Goal: Task Accomplishment & Management: Use online tool/utility

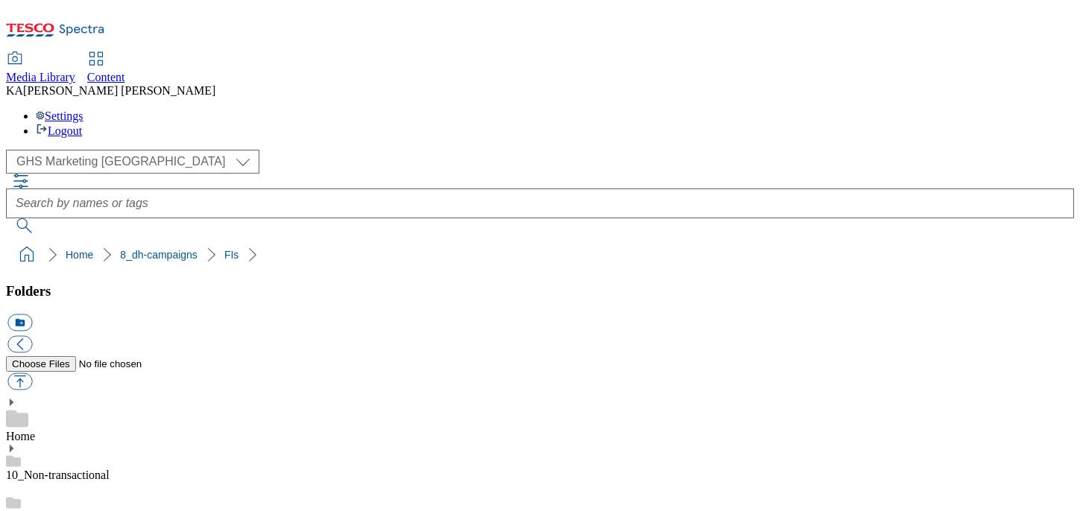
scroll to position [437, 0]
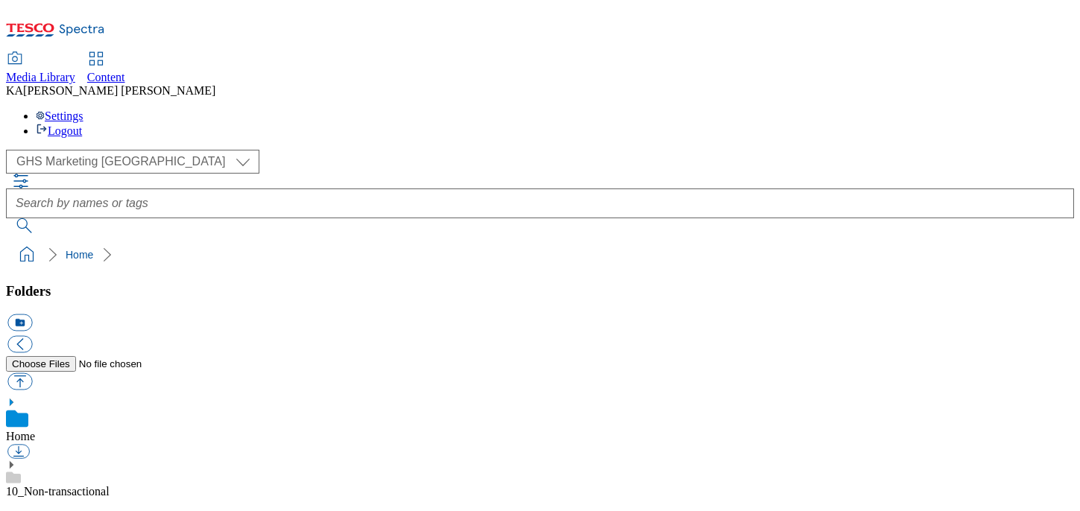
scroll to position [176, 0]
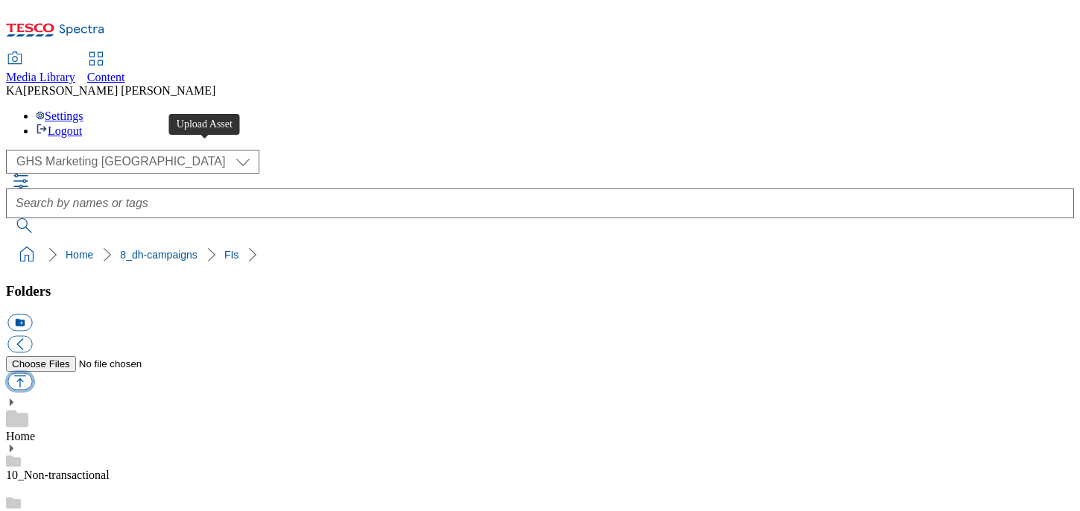
click at [32, 373] on button "button" at bounding box center [19, 381] width 25 height 17
type input "C:\fakepath\1756987685417-Desktop.png"
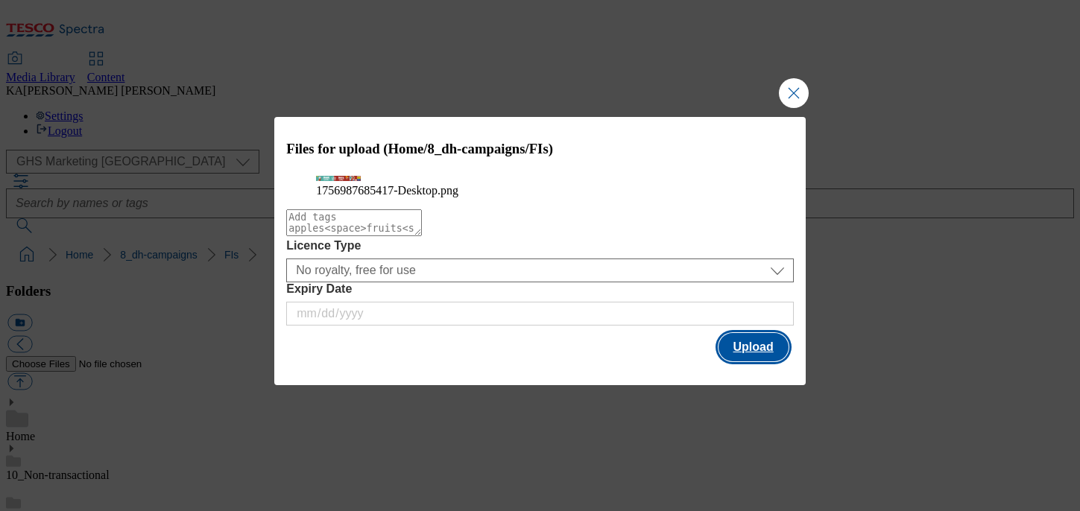
click at [755, 361] on button "Upload" at bounding box center [753, 347] width 70 height 28
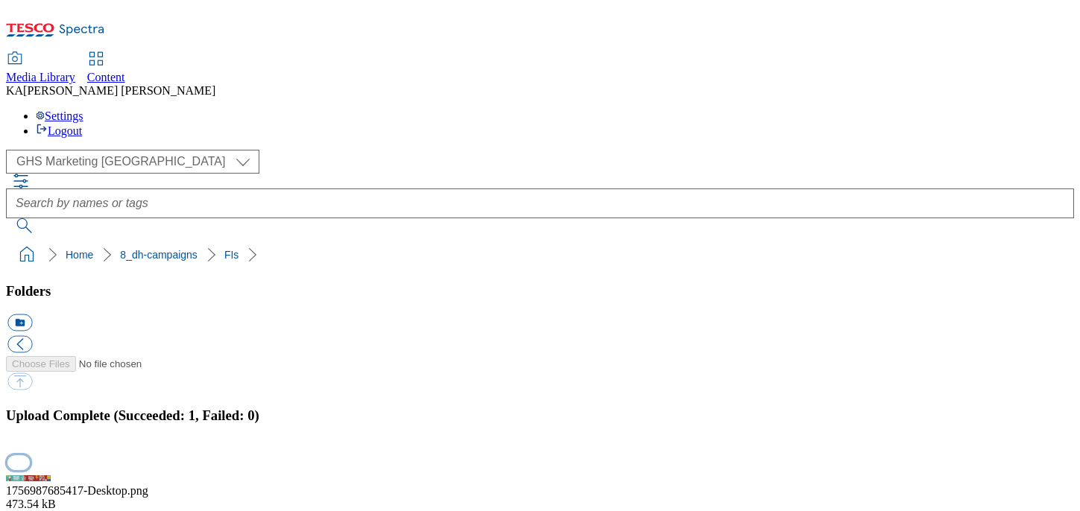
click at [30, 455] on button "button" at bounding box center [18, 462] width 22 height 14
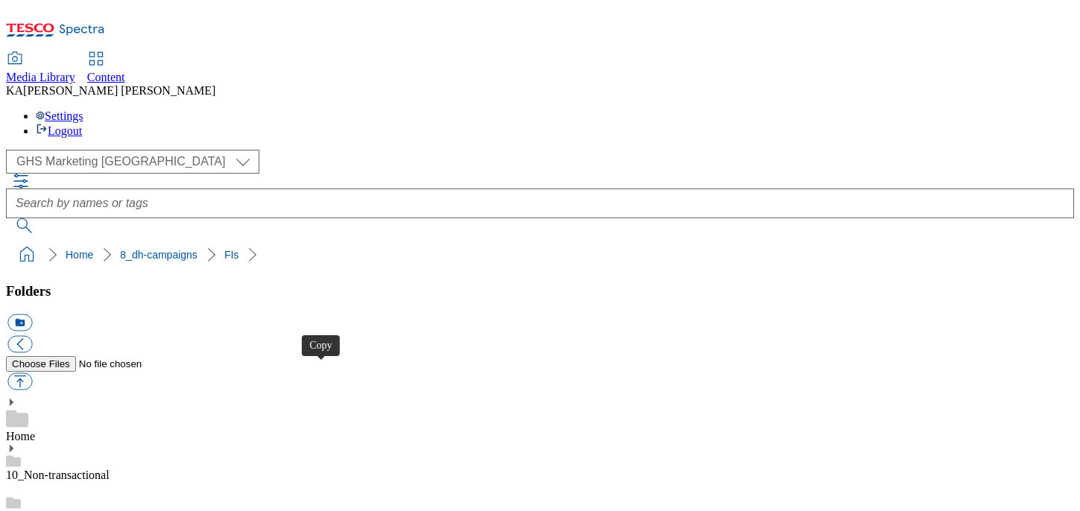
click at [32, 373] on button "button" at bounding box center [19, 381] width 25 height 17
type input "C:\fakepath\1756994251940-ad541509_Summer_Ribena_LegoBrand_H_1184x333_V4.jpg"
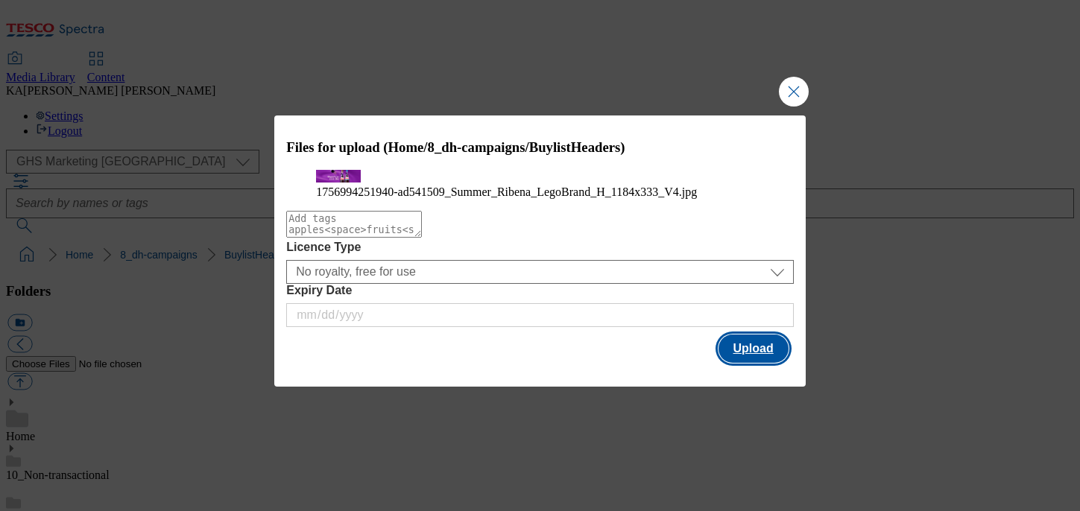
click at [772, 363] on button "Upload" at bounding box center [753, 349] width 70 height 28
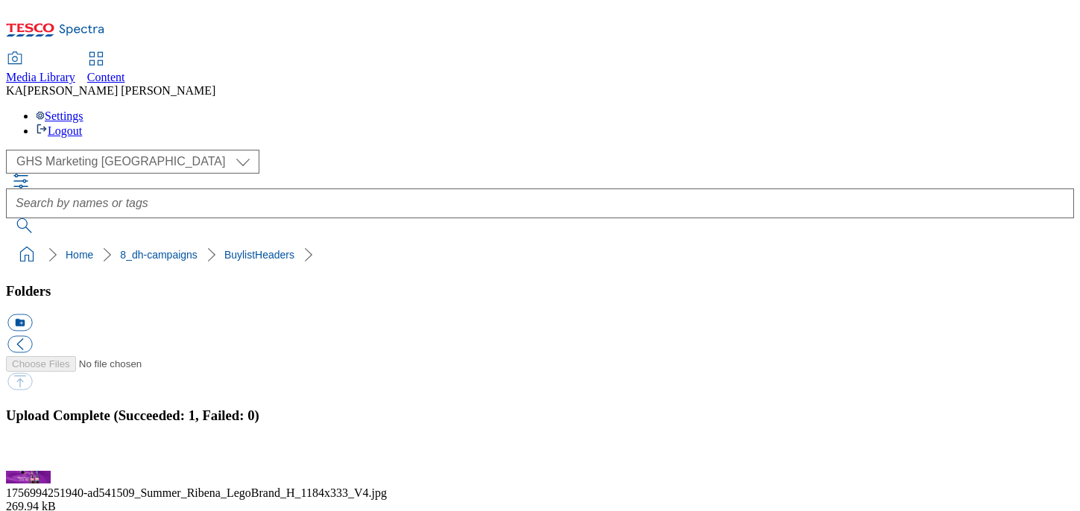
click at [30, 455] on button "button" at bounding box center [18, 462] width 22 height 14
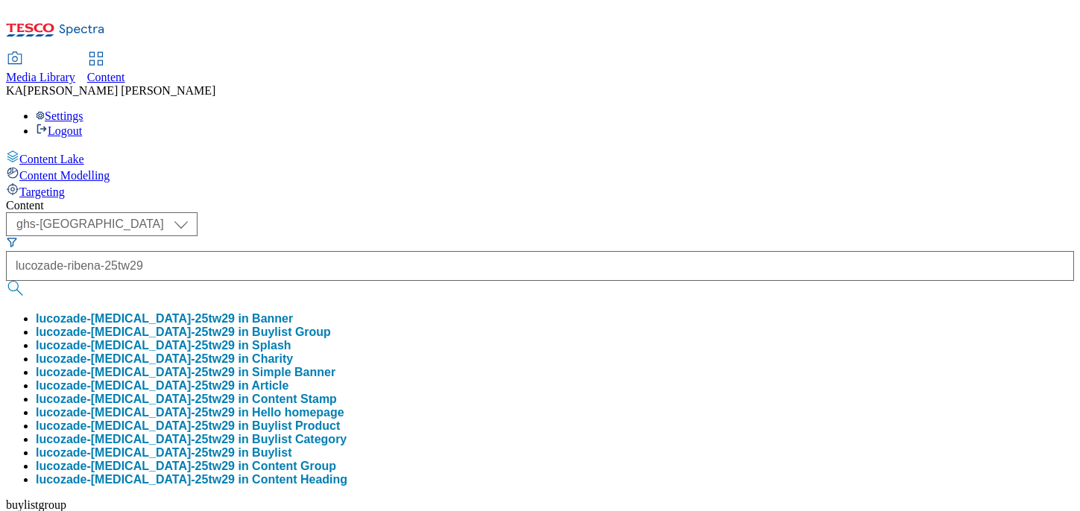
select select "ghs-[GEOGRAPHIC_DATA]"
type input "lucozade-ribena-25tw29"
click at [331, 326] on button "lucozade-[MEDICAL_DATA]-25tw29 in Buylist Group" at bounding box center [183, 332] width 295 height 13
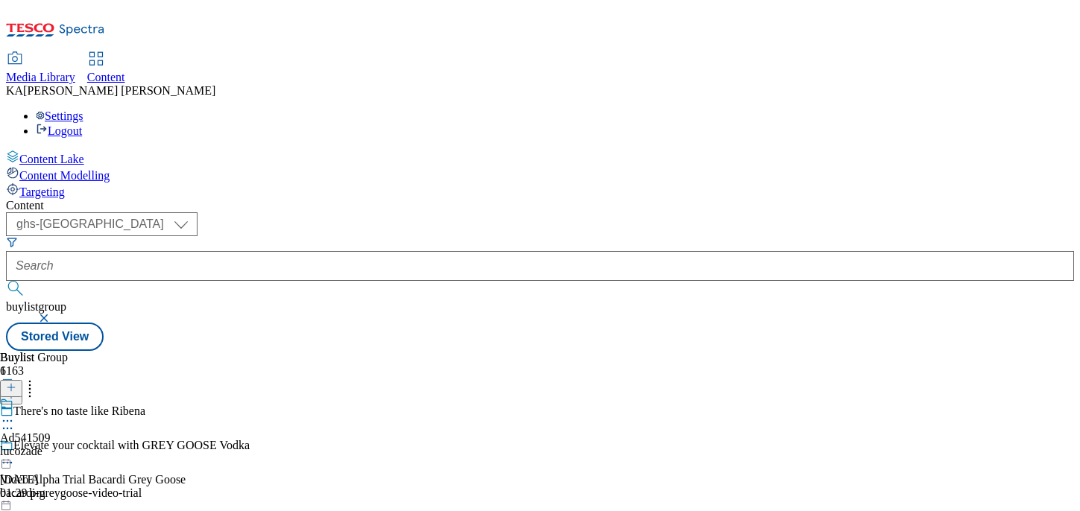
click at [15, 414] on icon at bounding box center [7, 421] width 15 height 15
click at [63, 447] on span "Edit" at bounding box center [54, 452] width 17 height 11
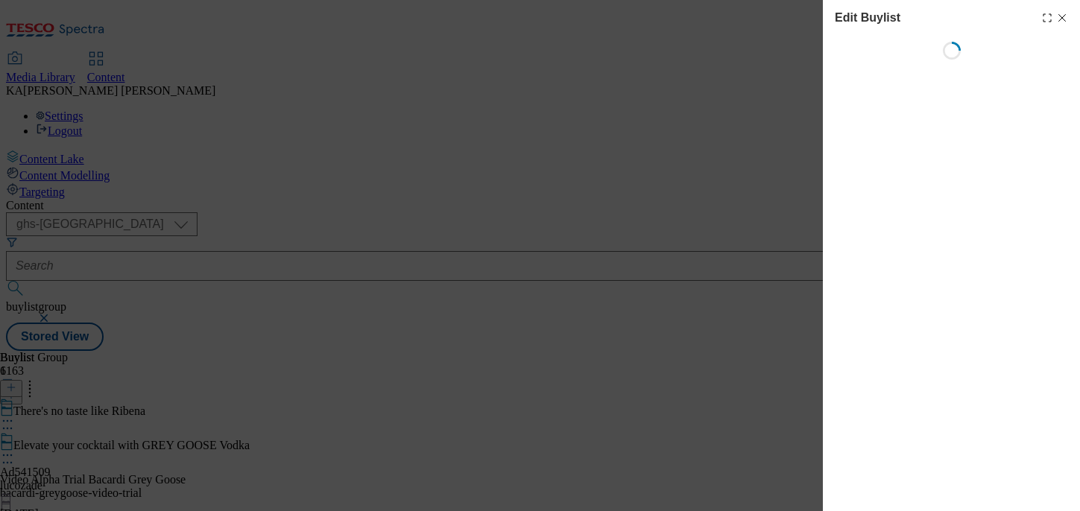
select select "tactical"
select select "supplier funded short term 1-3 weeks"
select select "dunnhumby"
select select "Banner"
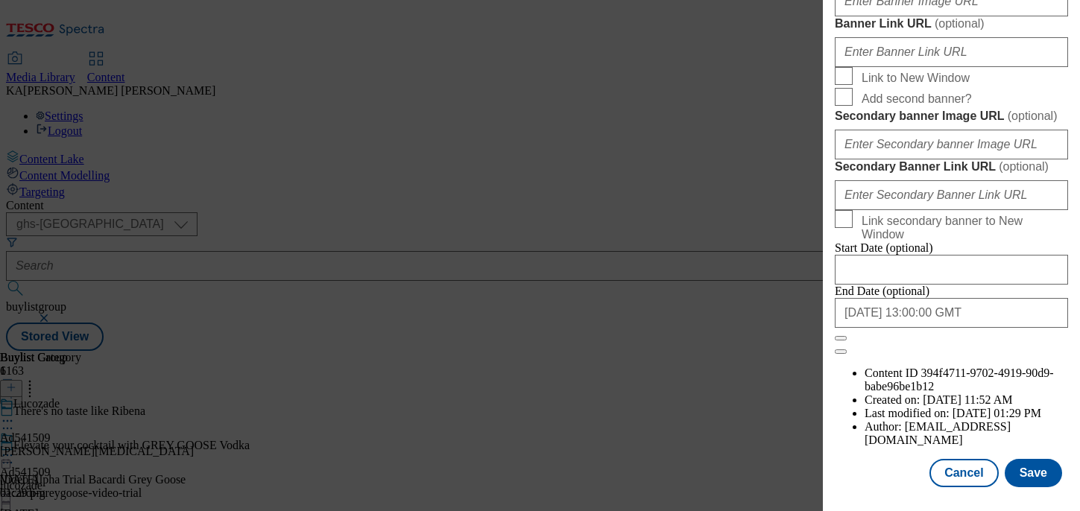
scroll to position [1392, 0]
click at [873, 16] on input "Banner Image URL ( optional )" at bounding box center [951, 2] width 233 height 30
paste input "[URL][DOMAIN_NAME][MEDICAL_DATA]"
type input "[URL][DOMAIN_NAME][MEDICAL_DATA]"
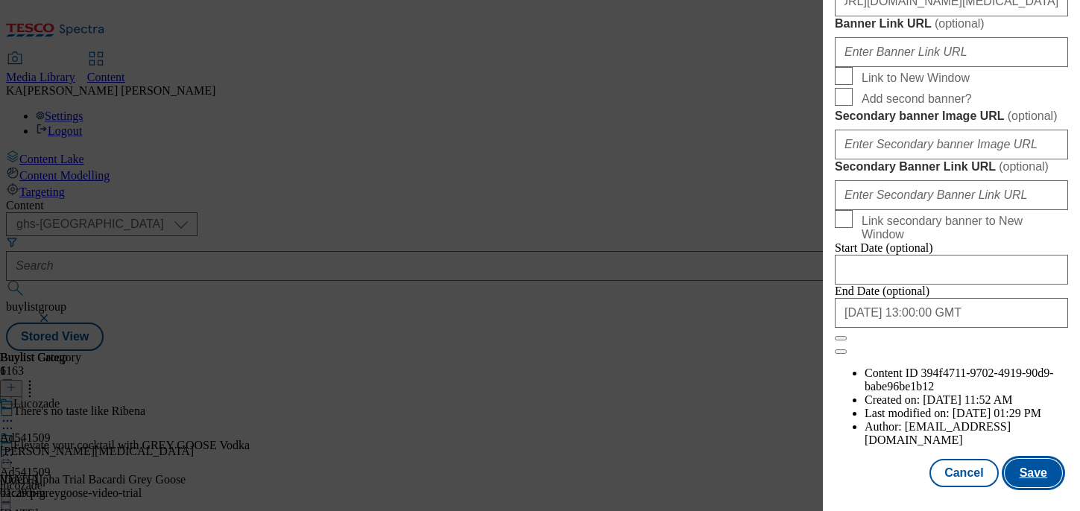
click at [1034, 467] on button "Save" at bounding box center [1032, 473] width 57 height 28
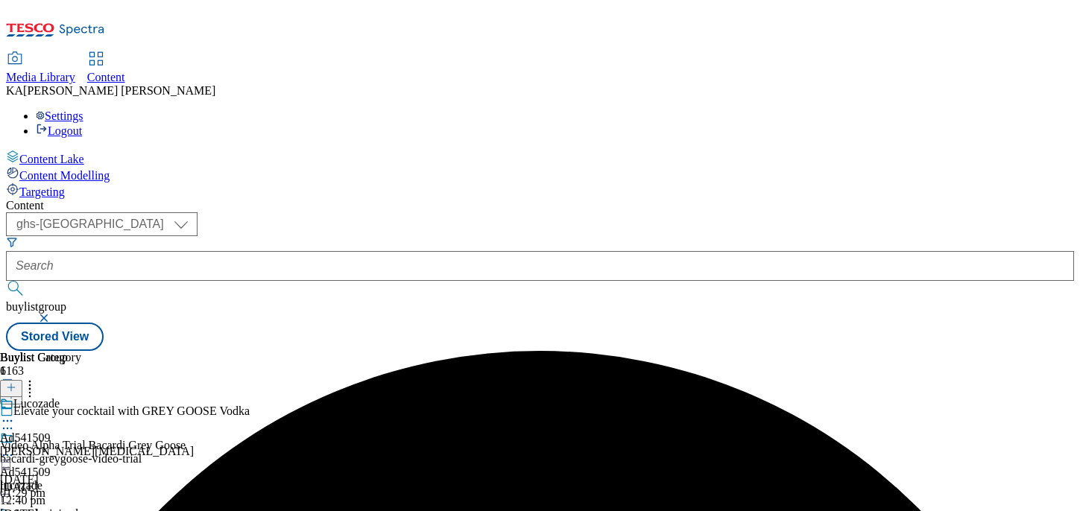
click at [15, 448] on icon at bounding box center [7, 455] width 15 height 15
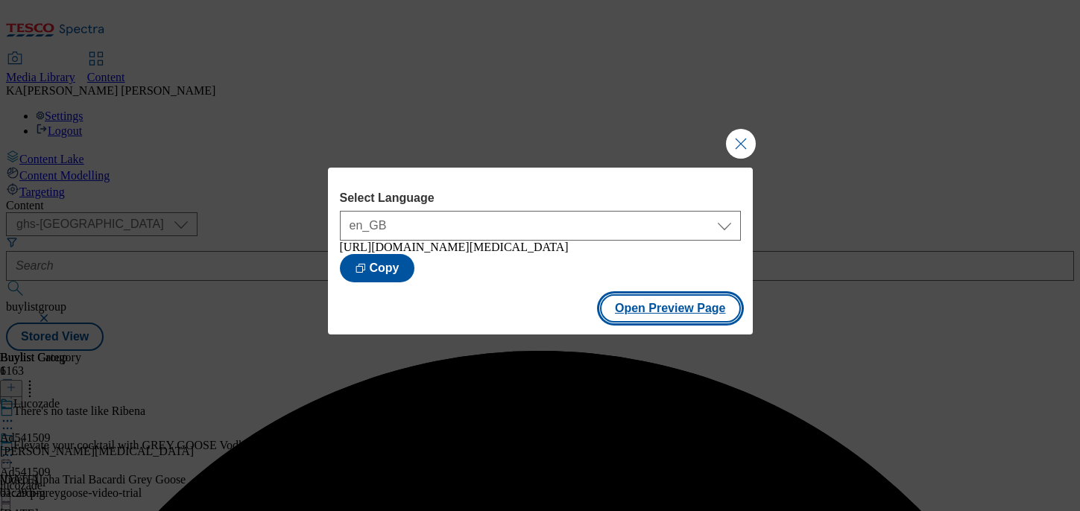
click at [634, 323] on button "Open Preview Page" at bounding box center [670, 308] width 141 height 28
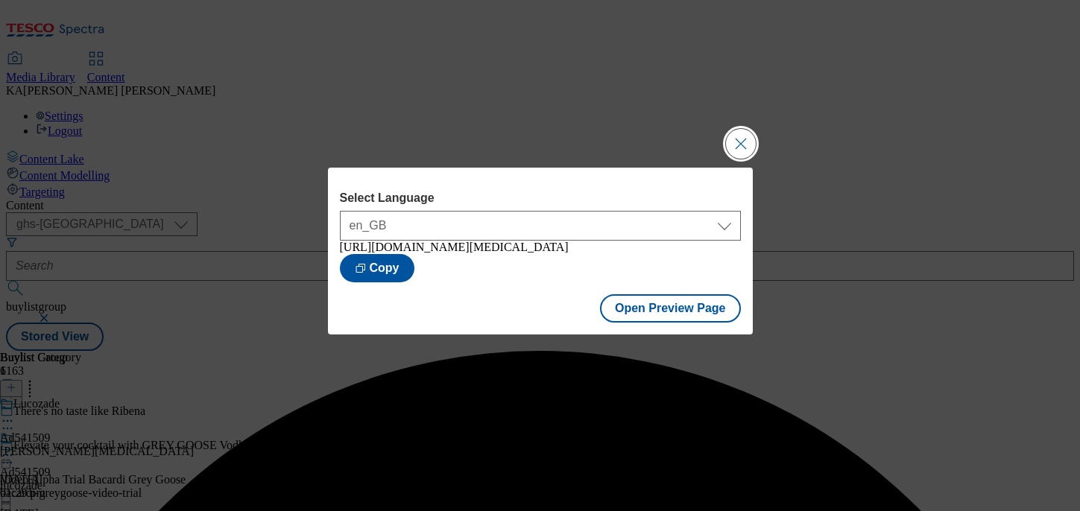
click at [741, 129] on button "Close Modal" at bounding box center [741, 144] width 30 height 30
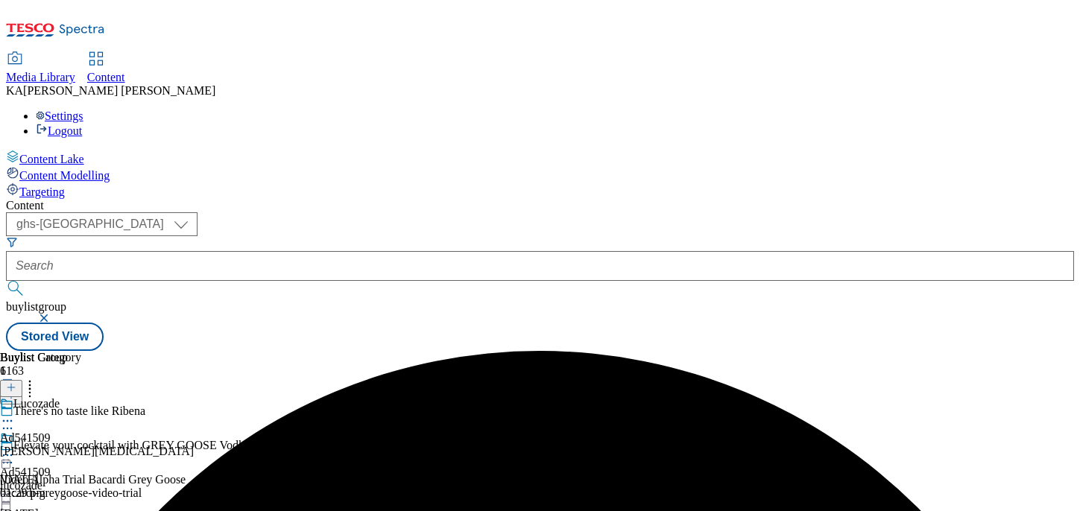
click at [15, 448] on icon at bounding box center [7, 455] width 15 height 15
